Goal: Find specific page/section: Find specific page/section

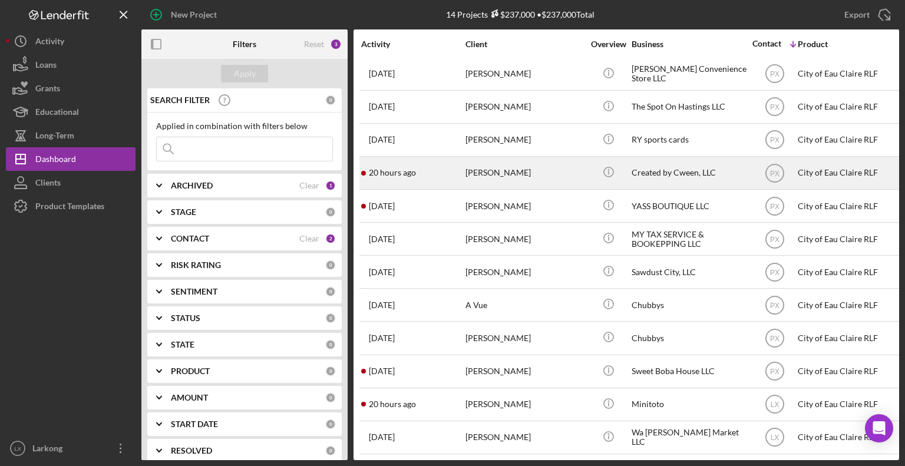
scroll to position [76, 0]
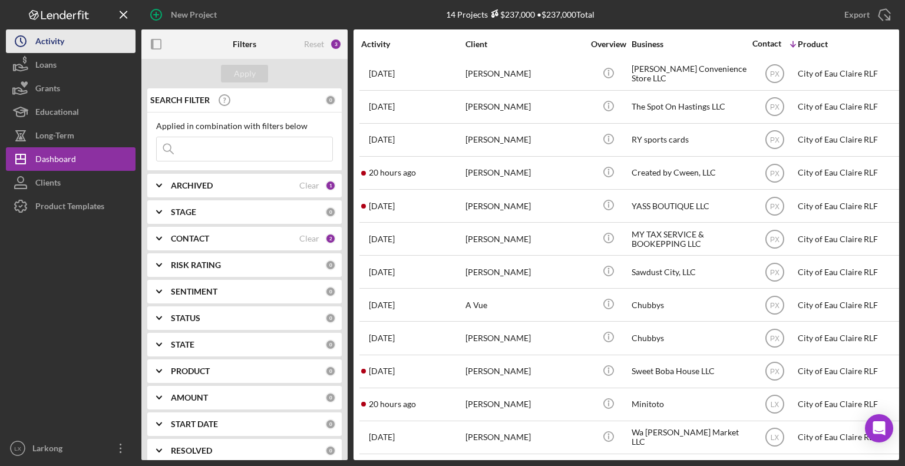
click at [52, 35] on div "Activity" at bounding box center [49, 42] width 29 height 27
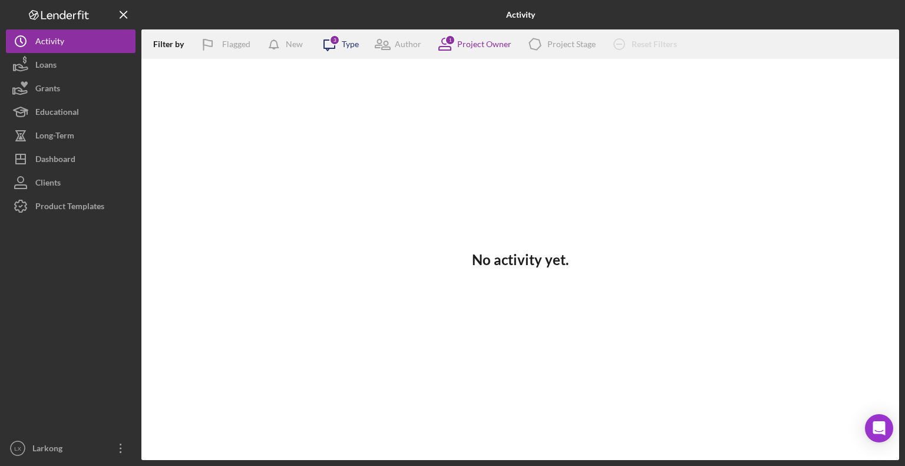
click at [328, 44] on icon "Icon/Message" at bounding box center [329, 43] width 29 height 29
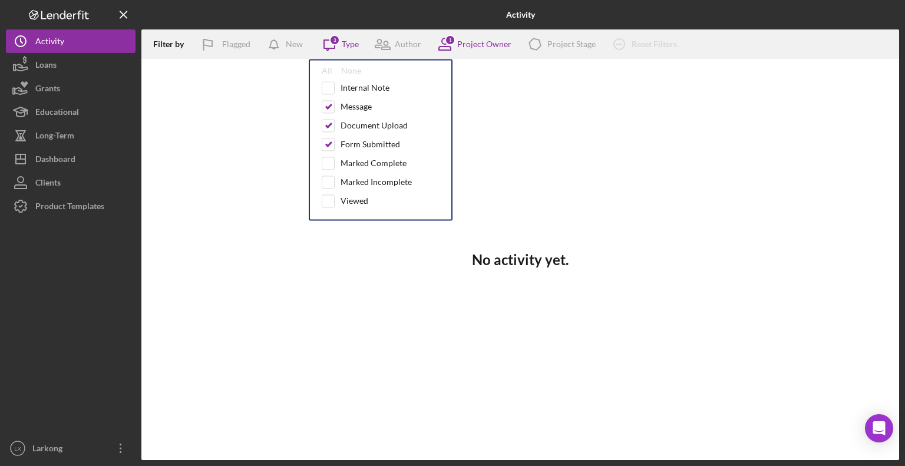
drag, startPoint x: 505, startPoint y: 93, endPoint x: 493, endPoint y: 89, distance: 12.5
click at [499, 93] on div "No activity yet." at bounding box center [519, 259] width 757 height 401
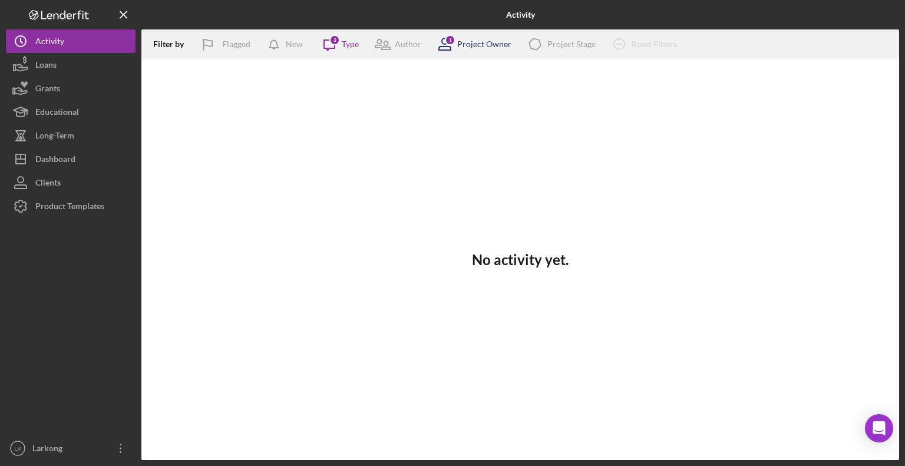
click at [460, 49] on div "Project Owner" at bounding box center [484, 43] width 54 height 9
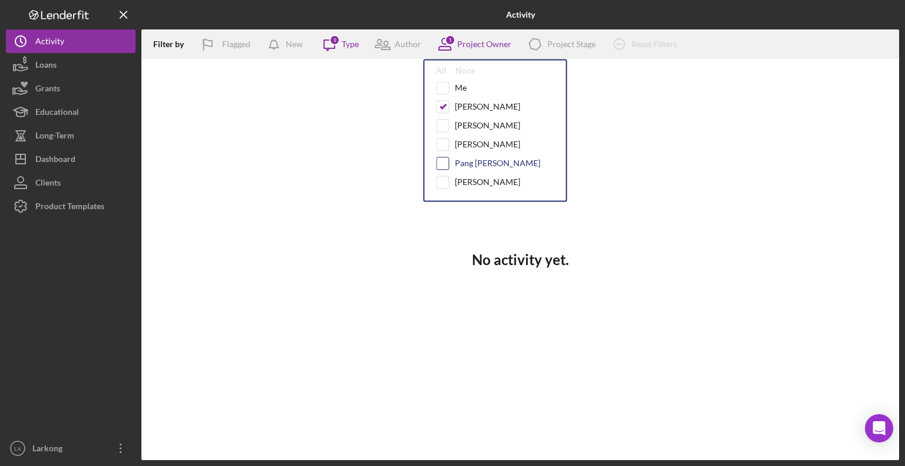
click at [445, 166] on input "checkbox" at bounding box center [442, 163] width 12 height 12
checkbox input "true"
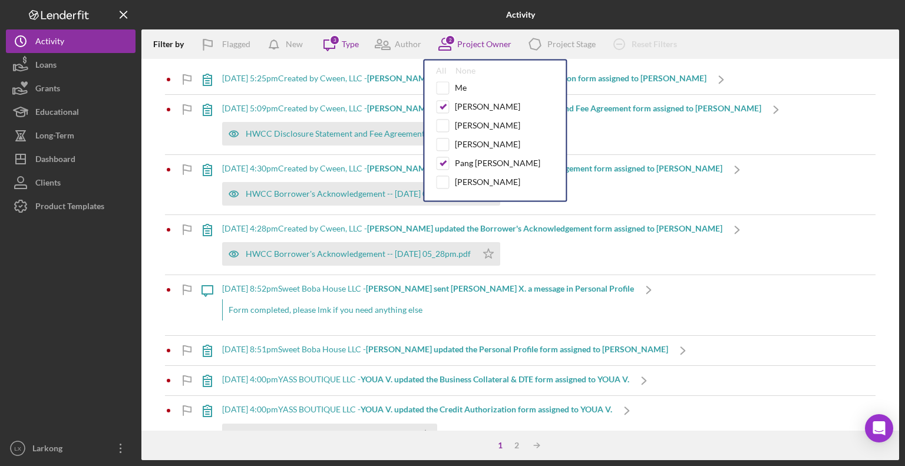
click at [736, 44] on div "Filter by Flagged New Icon/Message 3 Type Author 2 Project Owner All None Me [P…" at bounding box center [519, 43] width 757 height 29
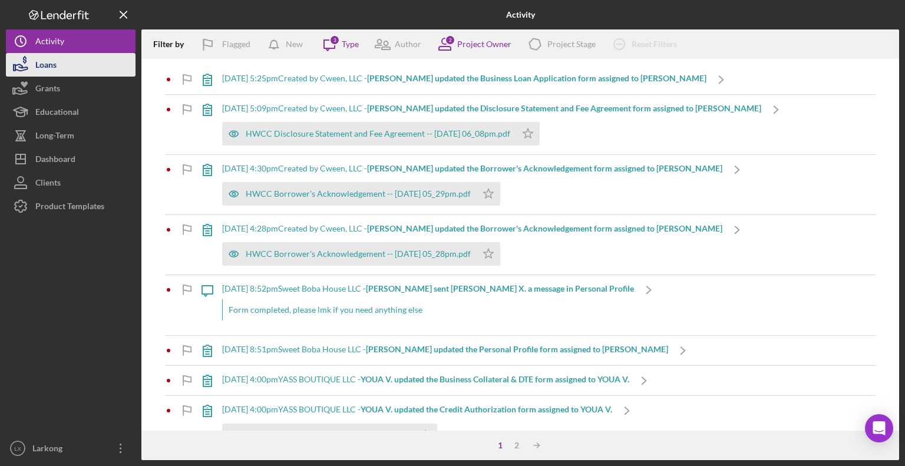
click at [68, 72] on button "Loans" at bounding box center [71, 65] width 130 height 24
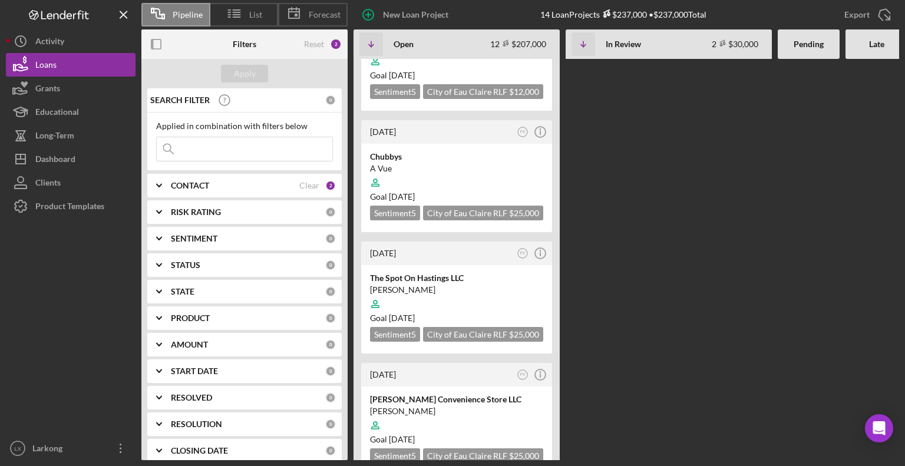
scroll to position [1055, 0]
